Goal: Task Accomplishment & Management: Complete application form

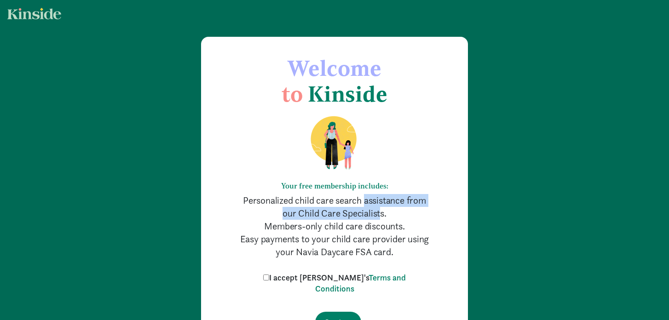
drag, startPoint x: 336, startPoint y: 205, endPoint x: 360, endPoint y: 210, distance: 24.9
click at [360, 210] on p "Personalized child care search assistance from our Child Care Specialists." at bounding box center [334, 207] width 193 height 26
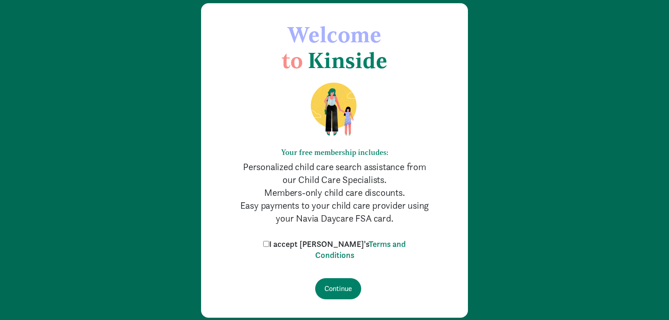
scroll to position [34, 0]
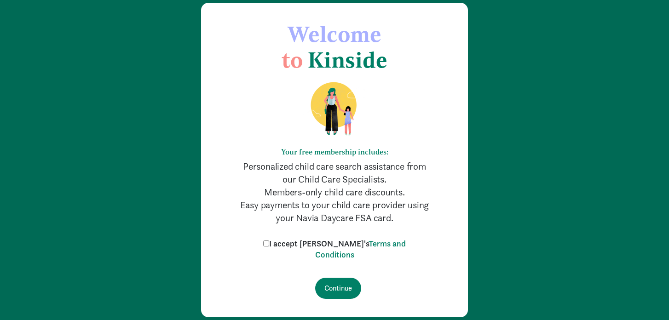
click at [291, 246] on label "I accept [PERSON_NAME]'s Terms and Conditions" at bounding box center [334, 249] width 147 height 22
click at [269, 246] on input "I accept [PERSON_NAME]'s Terms and Conditions" at bounding box center [266, 243] width 6 height 6
checkbox input "true"
click at [347, 287] on input "Continue" at bounding box center [338, 288] width 46 height 21
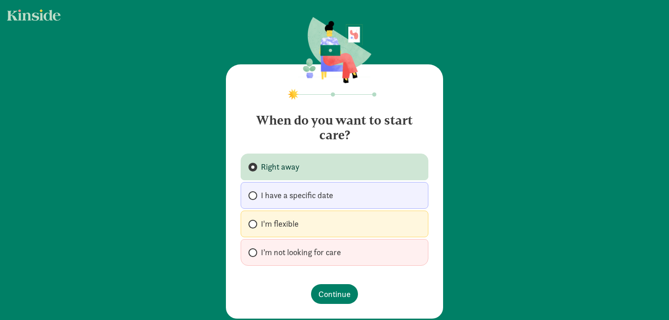
click at [291, 172] on span "Right away" at bounding box center [280, 166] width 39 height 11
click at [254, 170] on input "Right away" at bounding box center [251, 167] width 6 height 6
click at [351, 294] on button "Continue" at bounding box center [334, 294] width 47 height 20
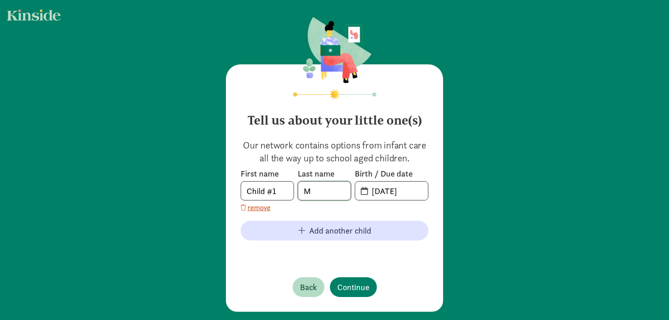
click at [331, 191] on input "M" at bounding box center [324, 191] width 52 height 18
click at [400, 195] on input "09-15-2025" at bounding box center [397, 191] width 62 height 18
click at [384, 189] on input "09-15-2025" at bounding box center [397, 191] width 62 height 18
click at [380, 192] on input "09-15-2025" at bounding box center [397, 191] width 62 height 18
click at [391, 192] on input "05-15-2025" at bounding box center [397, 191] width 62 height 18
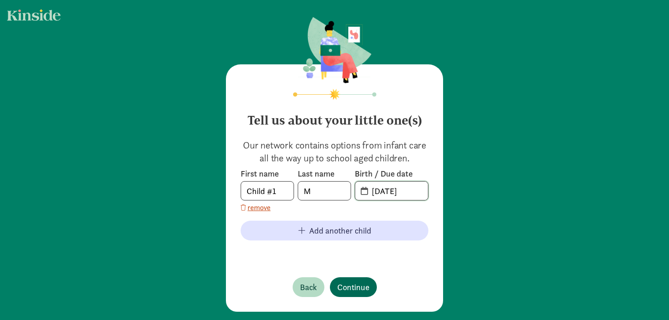
type input "05-13-2025"
click at [360, 291] on span "Continue" at bounding box center [353, 287] width 32 height 12
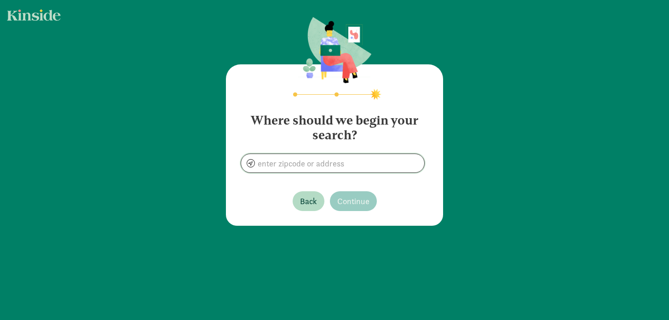
click at [331, 168] on input at bounding box center [332, 163] width 183 height 18
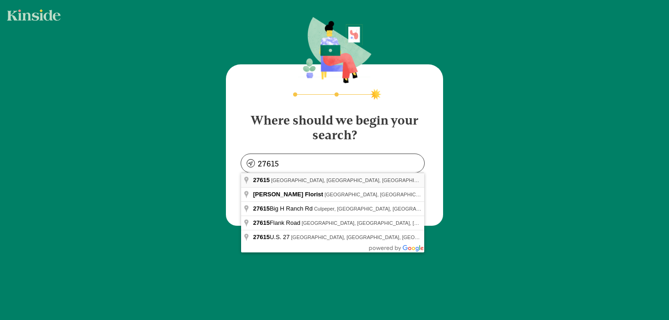
type input "Raleigh, NC 27615, USA"
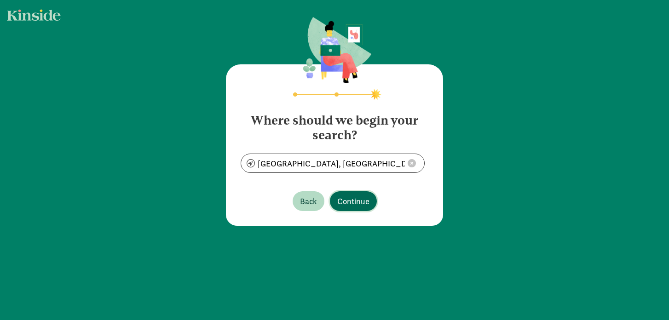
click at [344, 205] on span "Continue" at bounding box center [353, 201] width 32 height 12
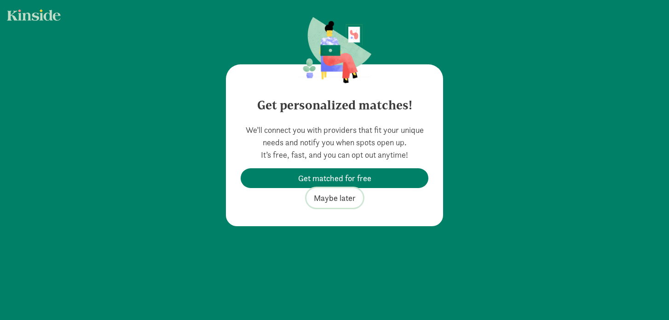
click at [335, 198] on span "Maybe later" at bounding box center [335, 198] width 42 height 12
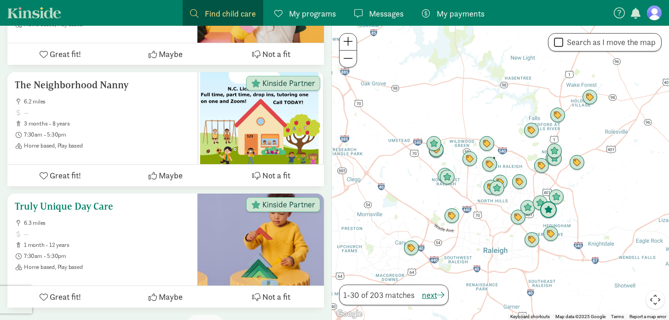
scroll to position [3739, 0]
